Goal: Transaction & Acquisition: Purchase product/service

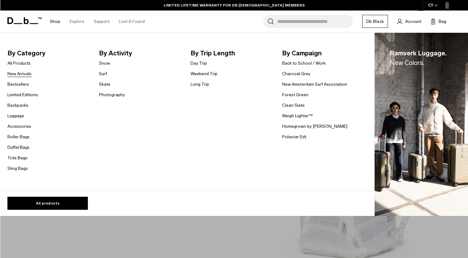
click at [25, 72] on link "New Arrivals" at bounding box center [19, 73] width 24 height 6
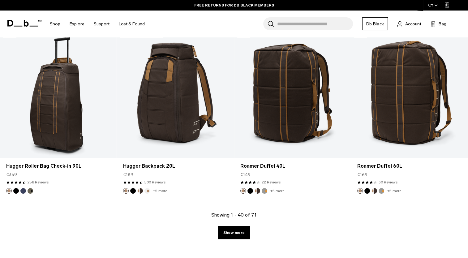
scroll to position [1803, 0]
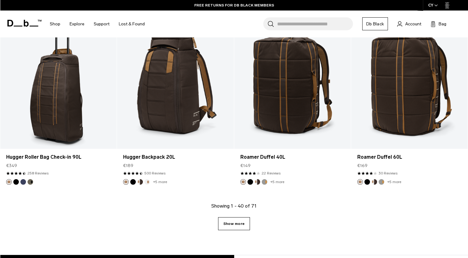
click at [237, 228] on link "Show more" at bounding box center [234, 223] width 32 height 13
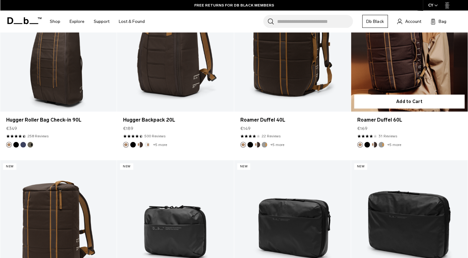
scroll to position [1793, 0]
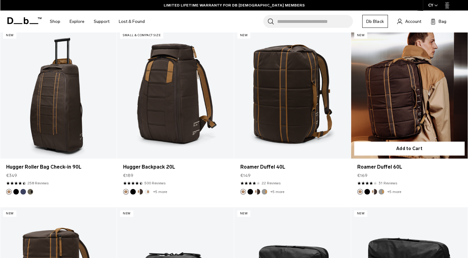
click at [444, 95] on link "Roamer Duffel 60L" at bounding box center [409, 93] width 117 height 129
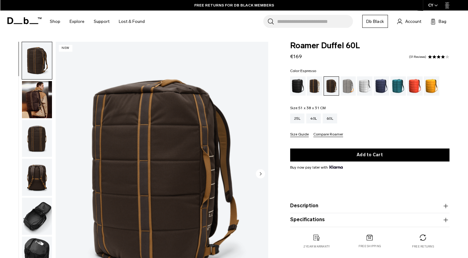
click at [42, 107] on img "button" at bounding box center [37, 99] width 30 height 37
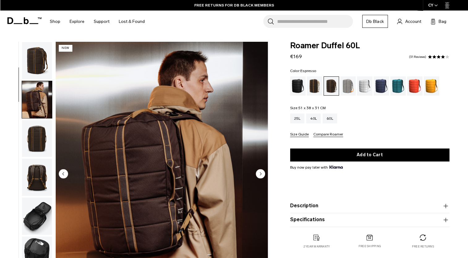
scroll to position [39, 0]
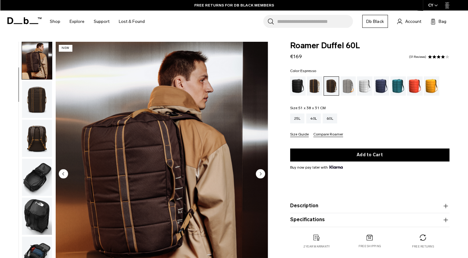
click at [43, 106] on img "button" at bounding box center [37, 99] width 30 height 37
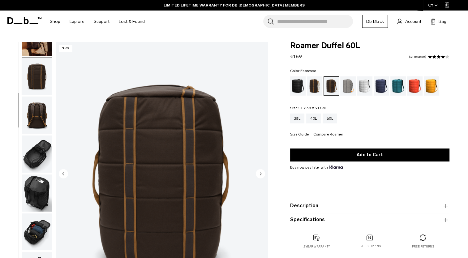
scroll to position [78, 0]
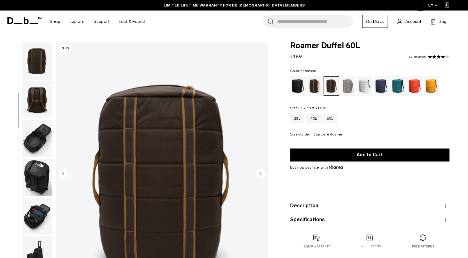
click at [258, 169] on icon "Next slide" at bounding box center [260, 173] width 9 height 9
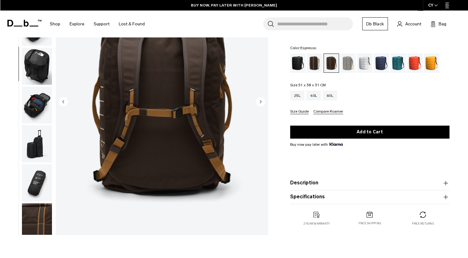
scroll to position [0, 0]
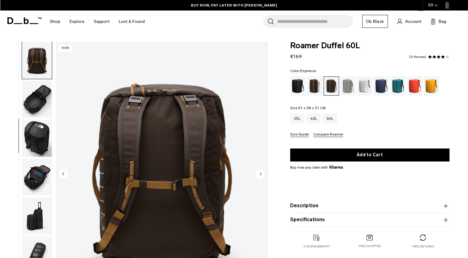
click at [259, 173] on circle "Next slide" at bounding box center [260, 173] width 9 height 9
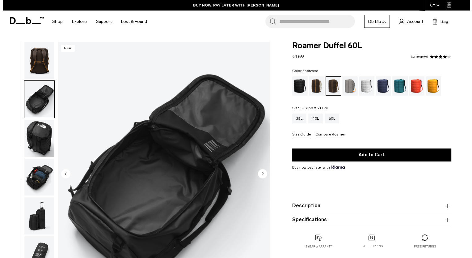
scroll to position [123, 0]
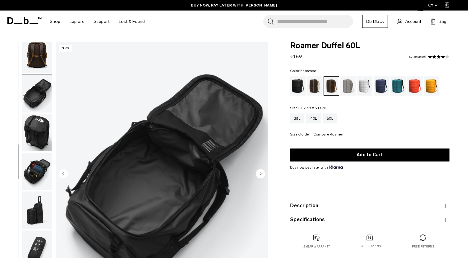
click at [259, 173] on circle "Next slide" at bounding box center [260, 173] width 9 height 9
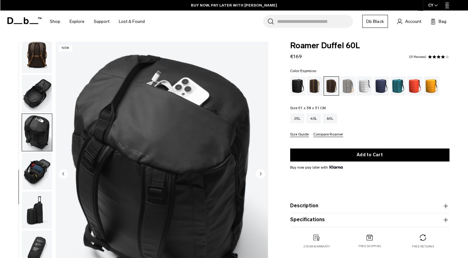
click at [259, 173] on circle "Next slide" at bounding box center [260, 173] width 9 height 9
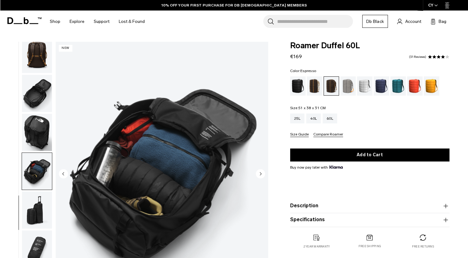
click at [259, 173] on circle "Next slide" at bounding box center [260, 173] width 9 height 9
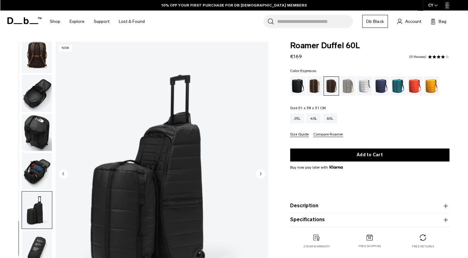
click at [259, 173] on circle "Next slide" at bounding box center [260, 173] width 9 height 9
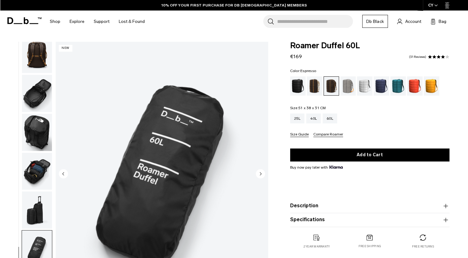
click at [259, 173] on circle "Next slide" at bounding box center [260, 173] width 9 height 9
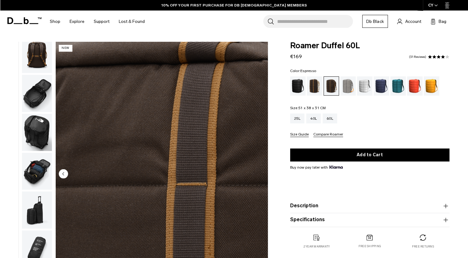
click at [259, 173] on img "10 / 10" at bounding box center [162, 174] width 212 height 265
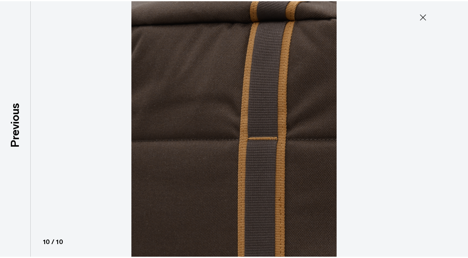
scroll to position [120, 0]
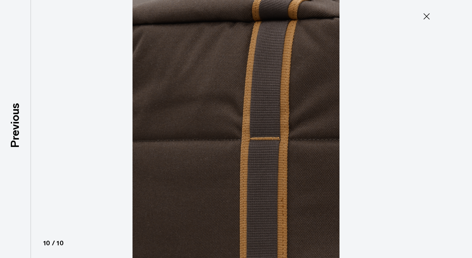
click at [259, 173] on img at bounding box center [236, 129] width 278 height 258
click at [425, 14] on icon at bounding box center [427, 16] width 10 height 10
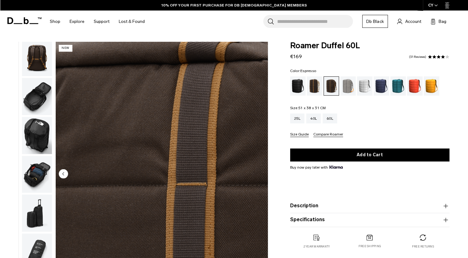
scroll to position [123, 0]
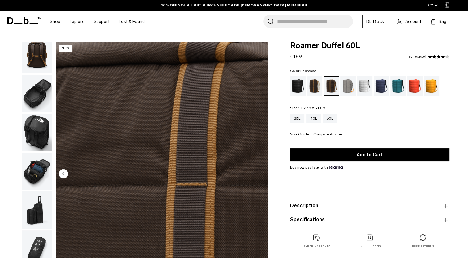
click at [23, 22] on icon at bounding box center [24, 20] width 34 height 7
